Goal: Check status: Check status

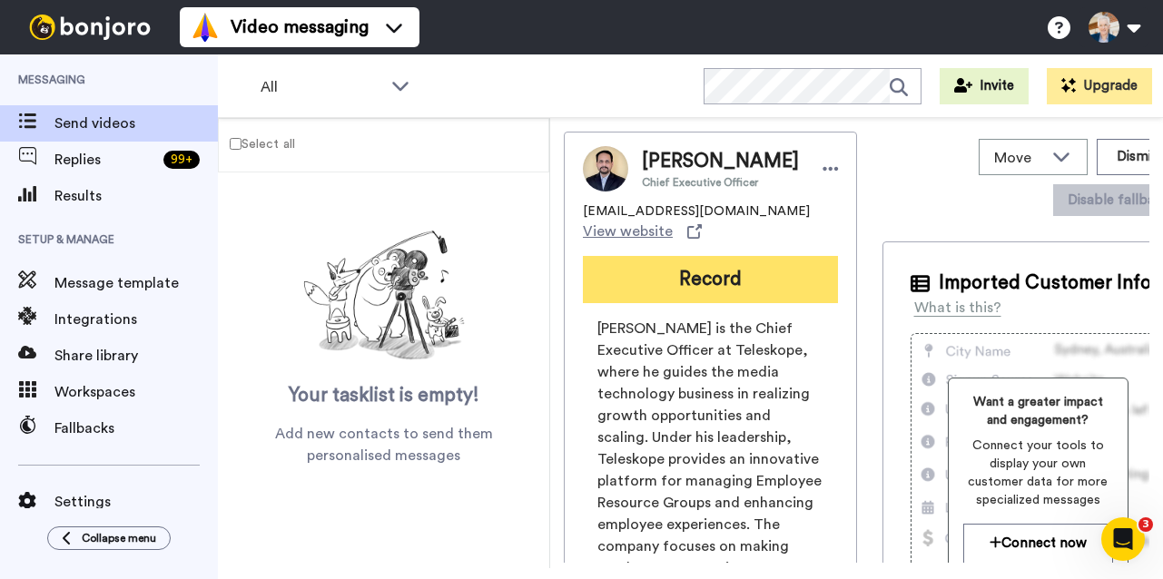
click at [635, 280] on button "Record" at bounding box center [710, 279] width 255 height 47
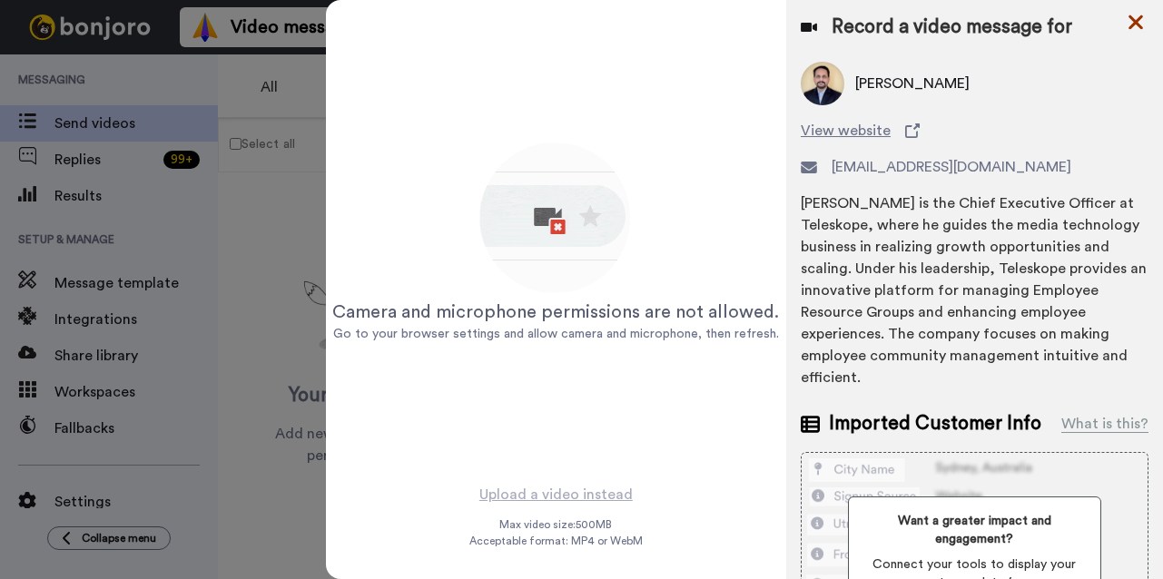
click at [1127, 23] on icon at bounding box center [1136, 22] width 18 height 23
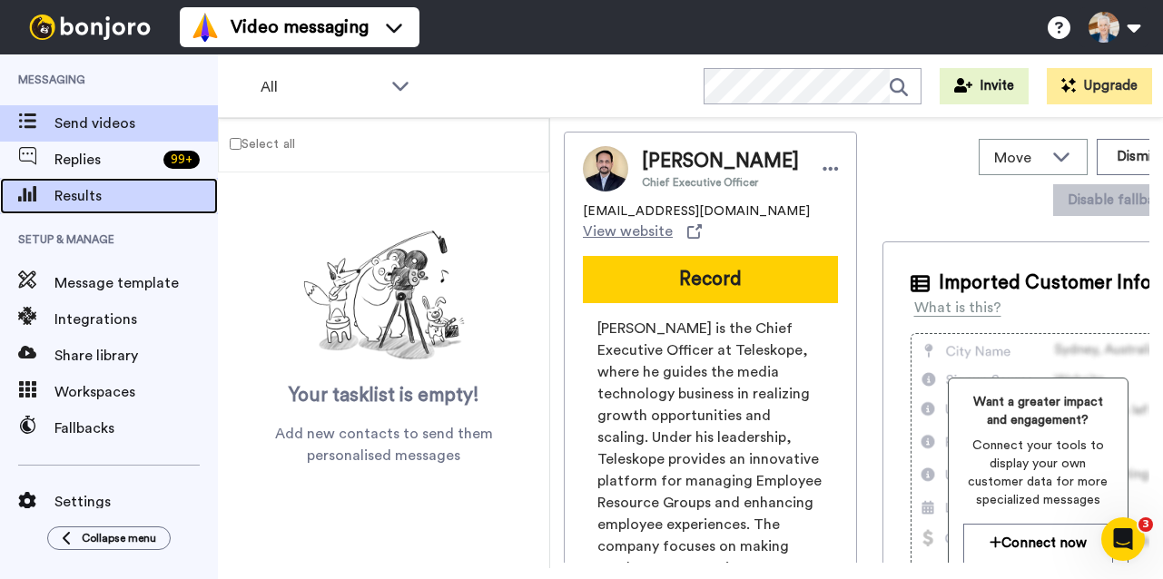
click at [83, 197] on span "Results" at bounding box center [135, 196] width 163 height 22
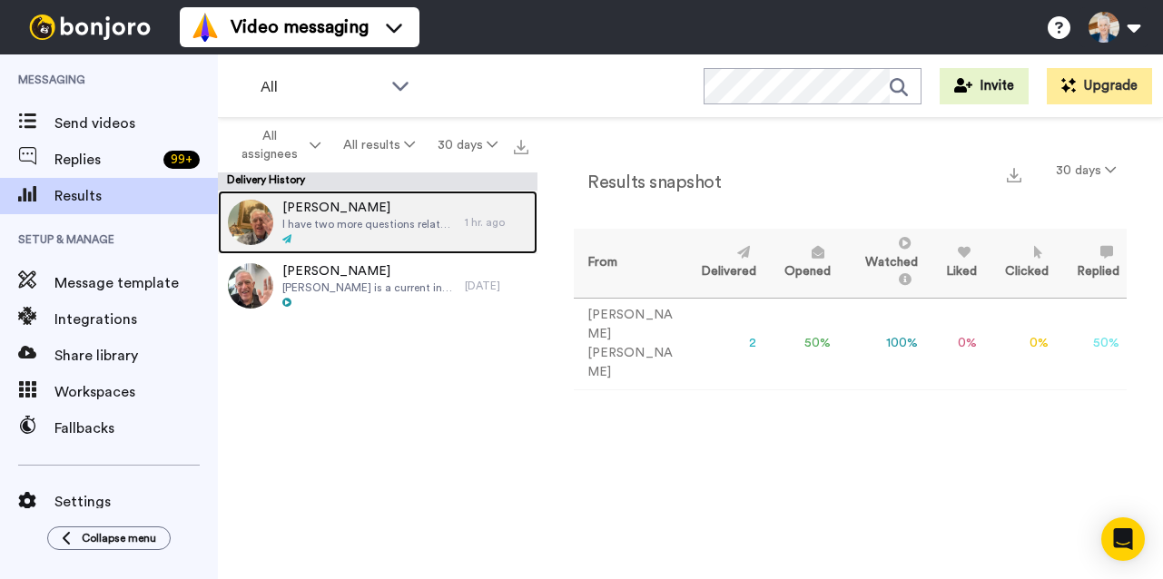
click at [367, 222] on span "I have two more questions related to the Evergreen Fund: 1) What is the approxi…" at bounding box center [368, 224] width 173 height 15
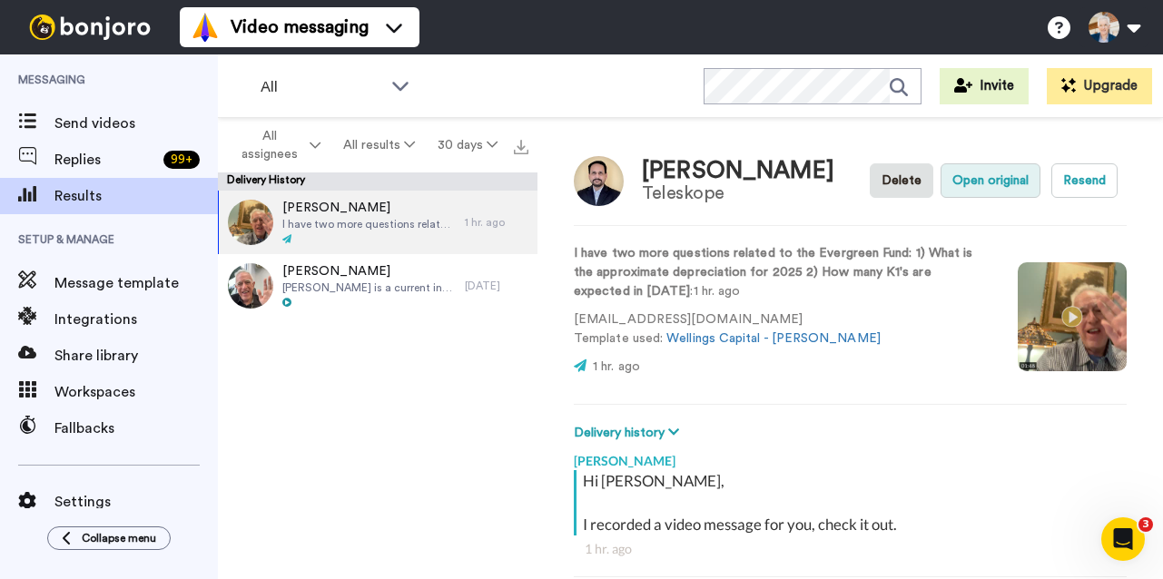
click at [1004, 180] on button "Open original" at bounding box center [991, 180] width 100 height 35
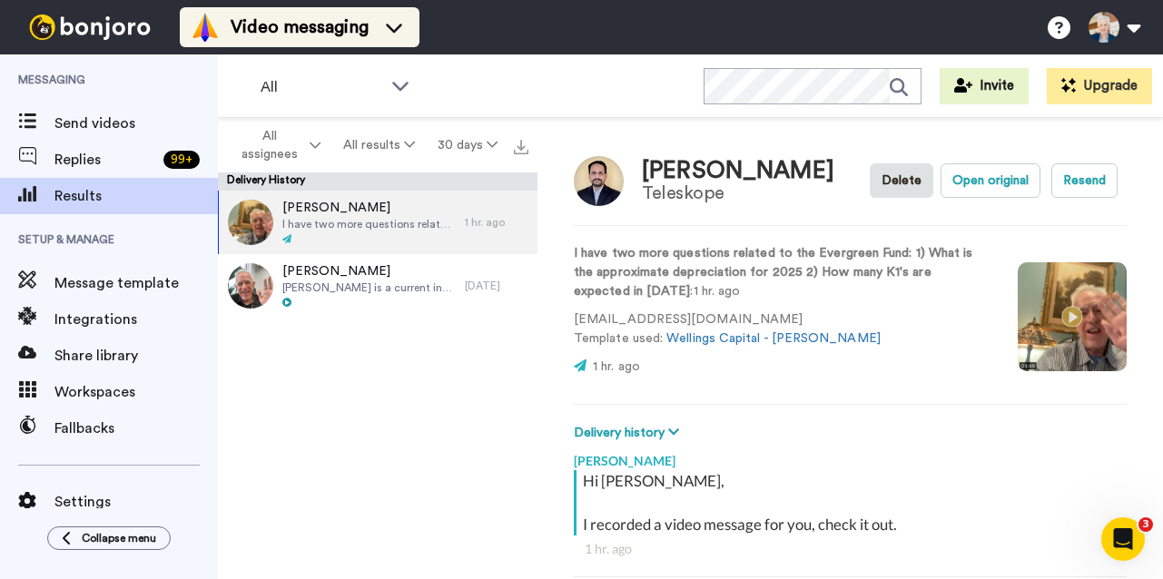
type textarea "x"
